Goal: Task Accomplishment & Management: Manage account settings

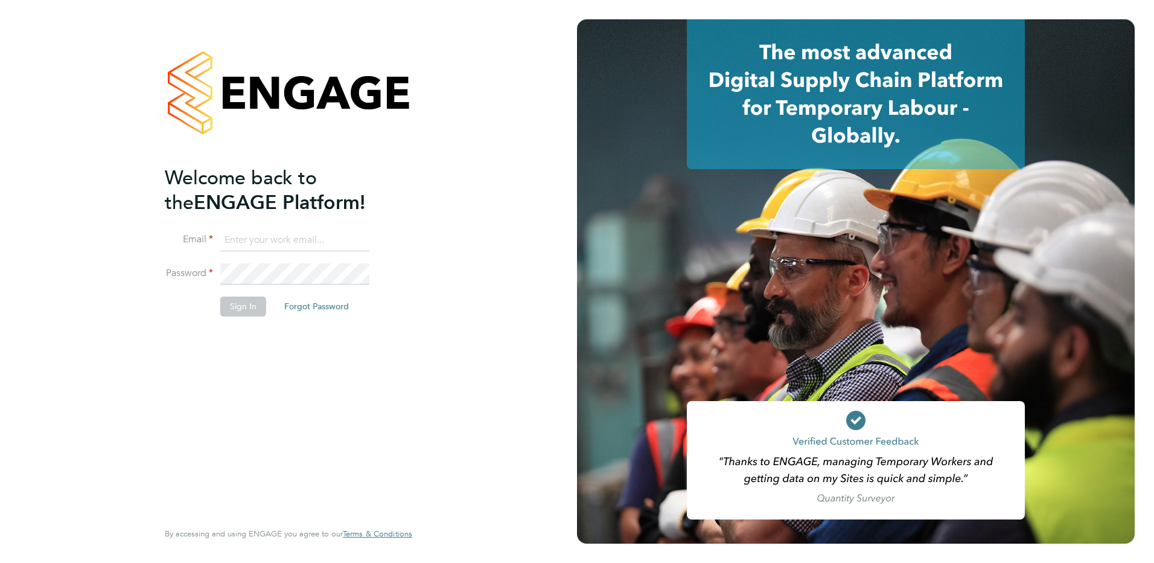
type input "[EMAIL_ADDRESS][DOMAIN_NAME]"
click at [252, 306] on button "Sign In" at bounding box center [243, 305] width 46 height 19
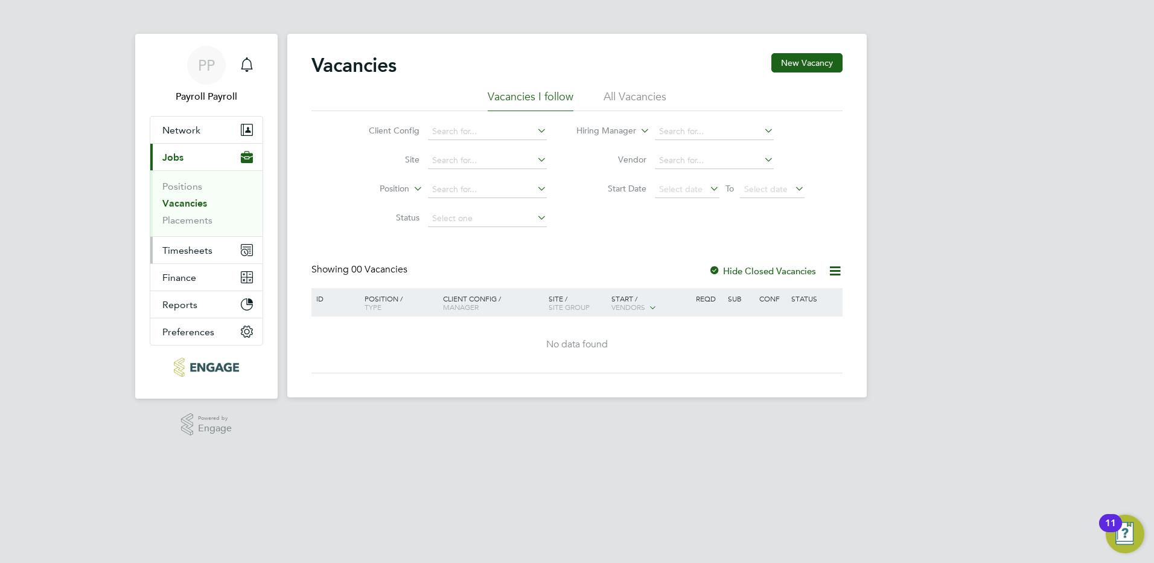
click at [197, 253] on span "Timesheets" at bounding box center [187, 250] width 50 height 11
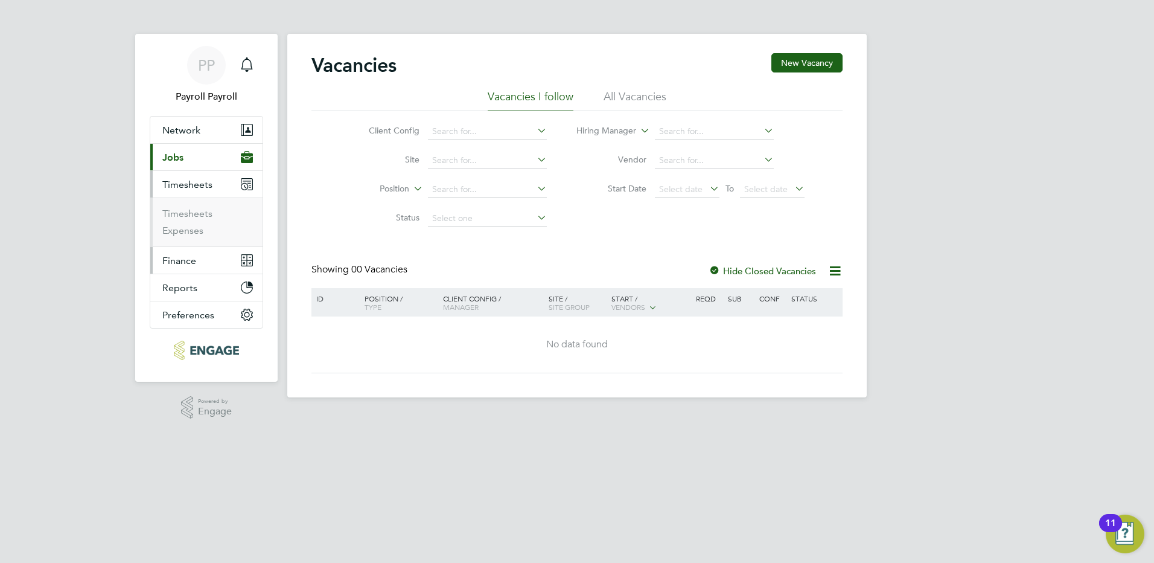
click at [191, 261] on span "Finance" at bounding box center [179, 260] width 34 height 11
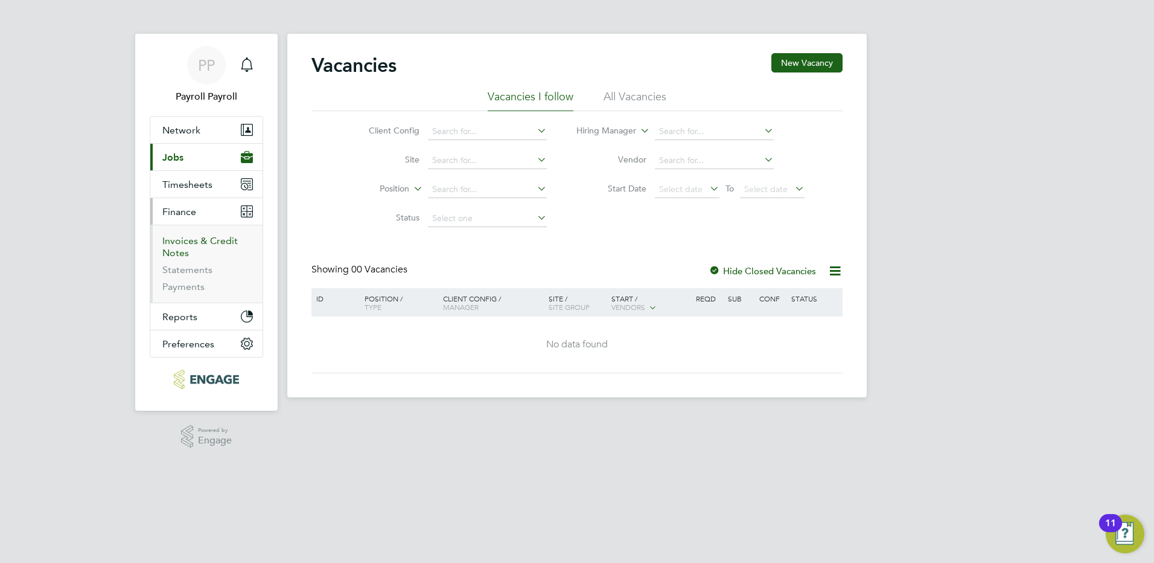
click at [199, 245] on link "Invoices & Credit Notes" at bounding box center [199, 247] width 75 height 24
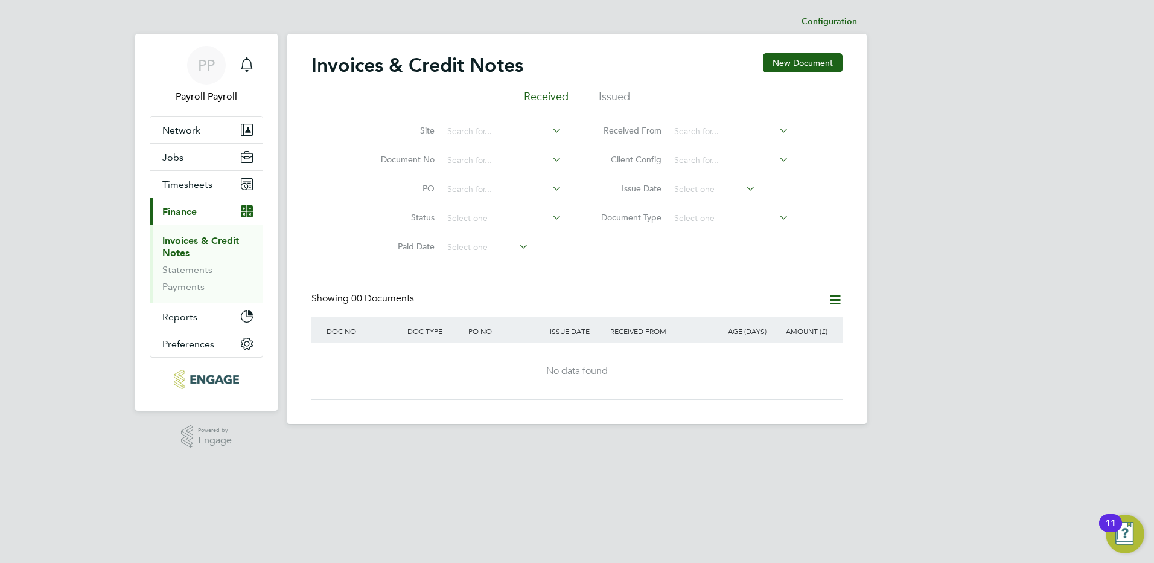
click at [616, 101] on li "Issued" at bounding box center [614, 100] width 31 height 22
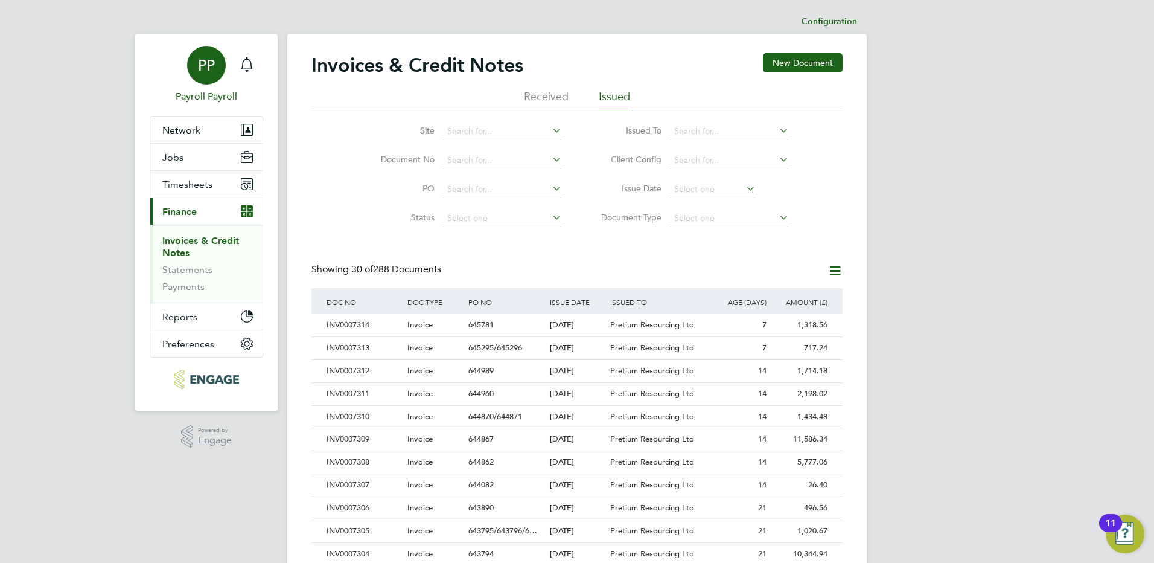
click at [201, 65] on span "PP" at bounding box center [206, 65] width 17 height 16
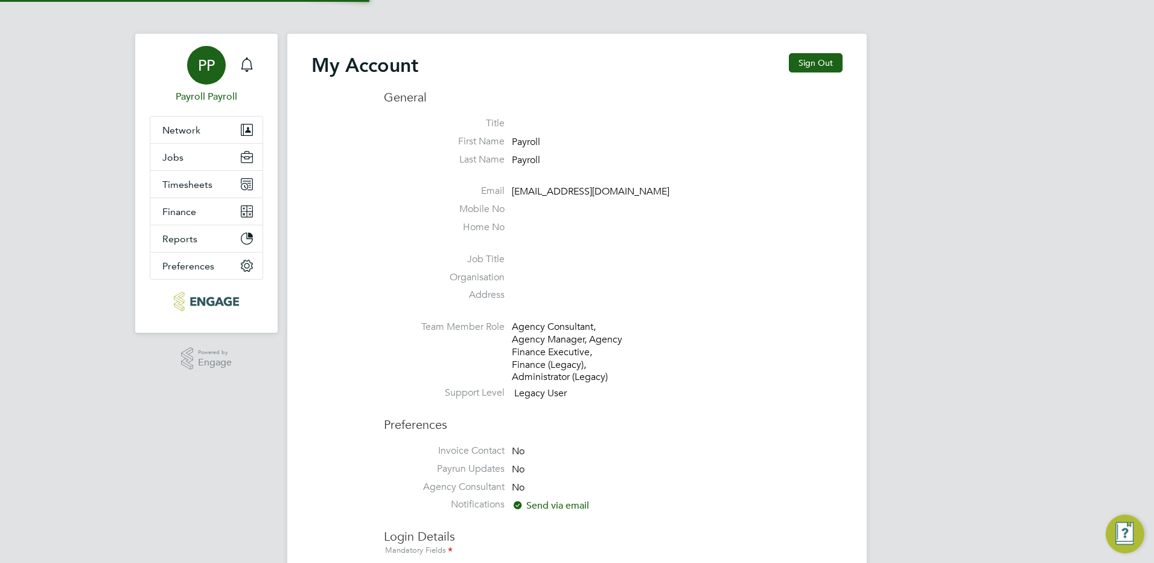
type input "[EMAIL_ADDRESS][DOMAIN_NAME]"
click at [800, 63] on button "Sign Out" at bounding box center [816, 62] width 54 height 19
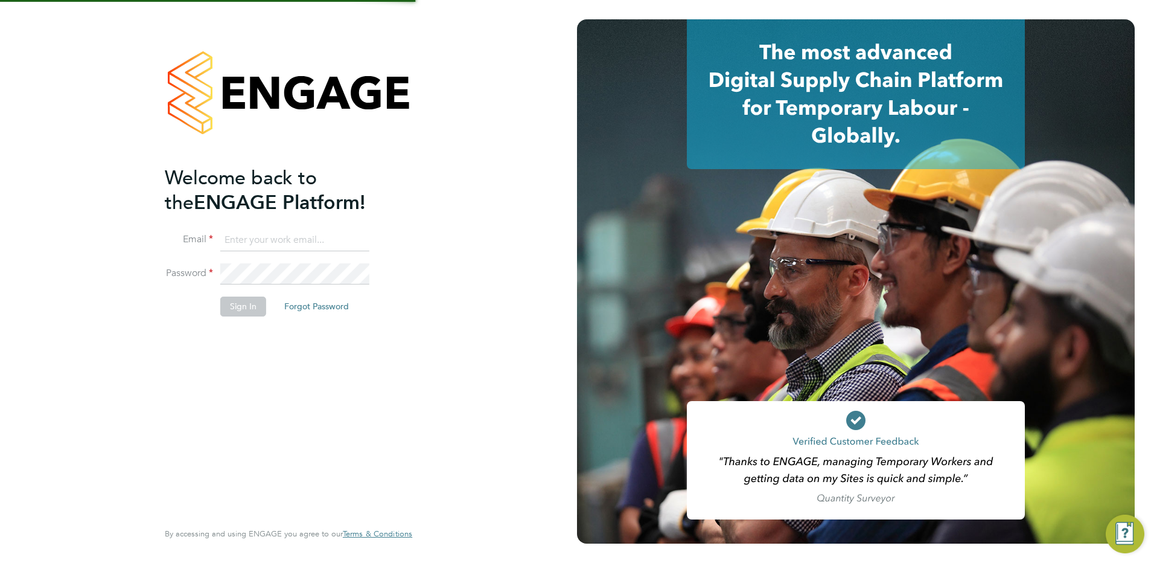
type input "[EMAIL_ADDRESS][DOMAIN_NAME]"
